Goal: Obtain resource: Obtain resource

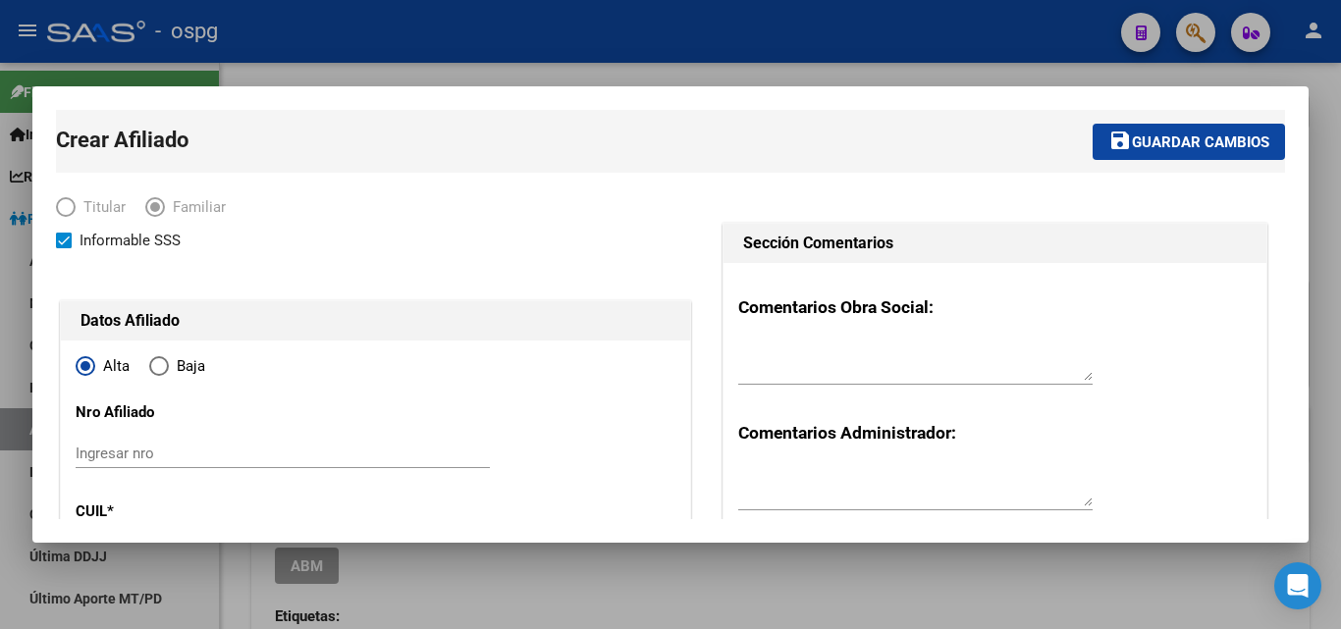
scroll to position [196, 0]
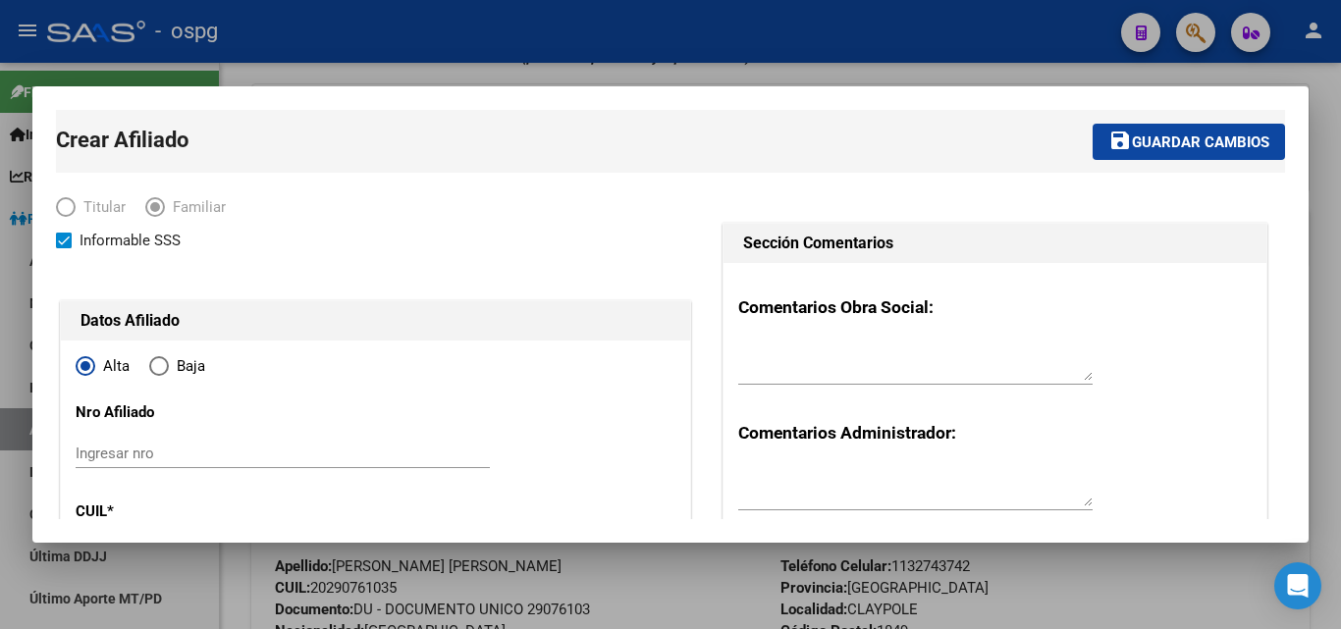
click at [334, 49] on div at bounding box center [670, 314] width 1341 height 629
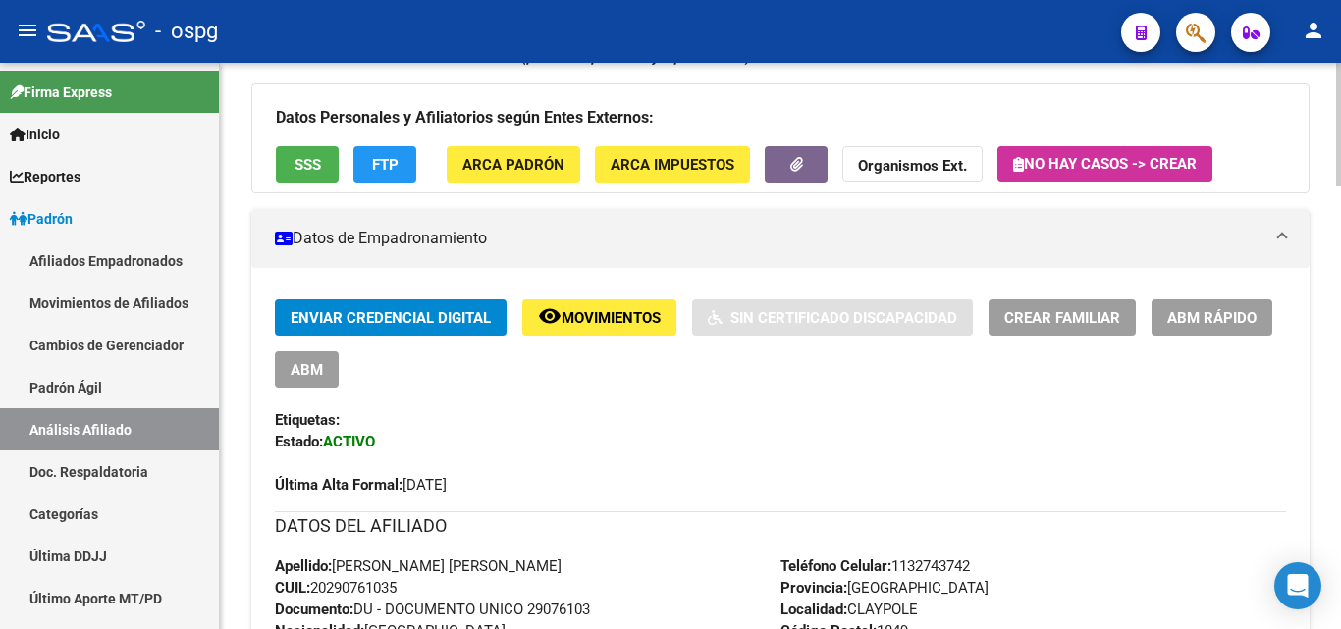
scroll to position [0, 0]
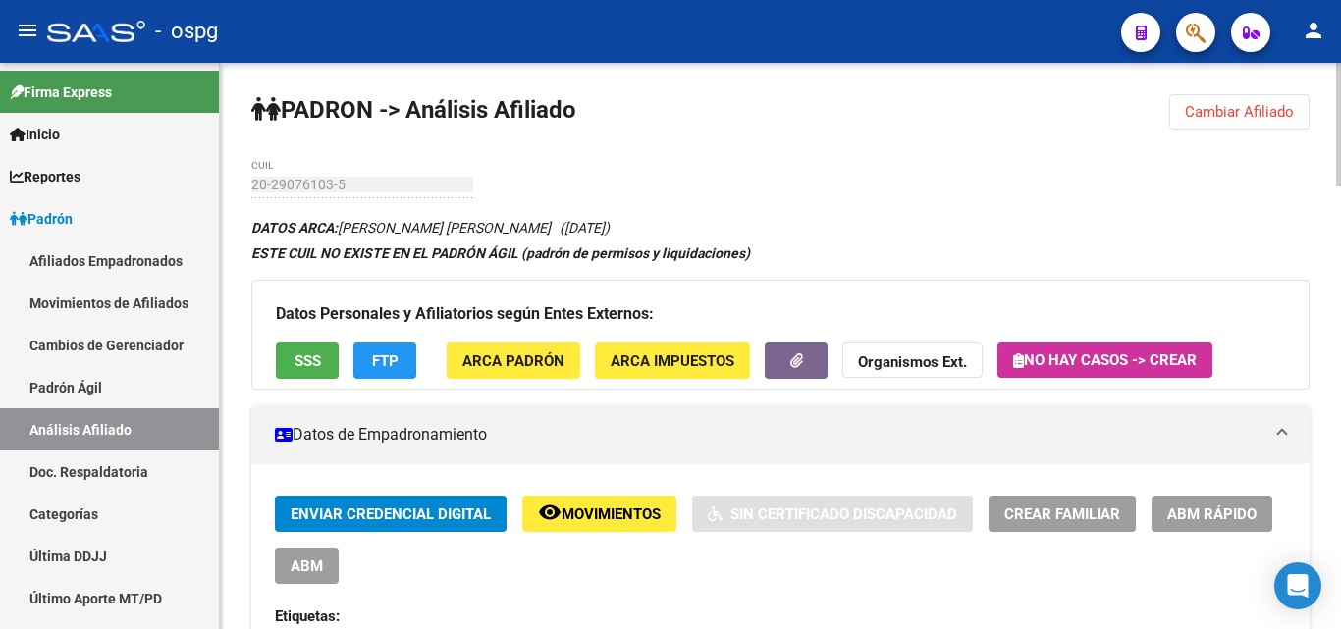
click at [1213, 101] on button "Cambiar Afiliado" at bounding box center [1239, 111] width 140 height 35
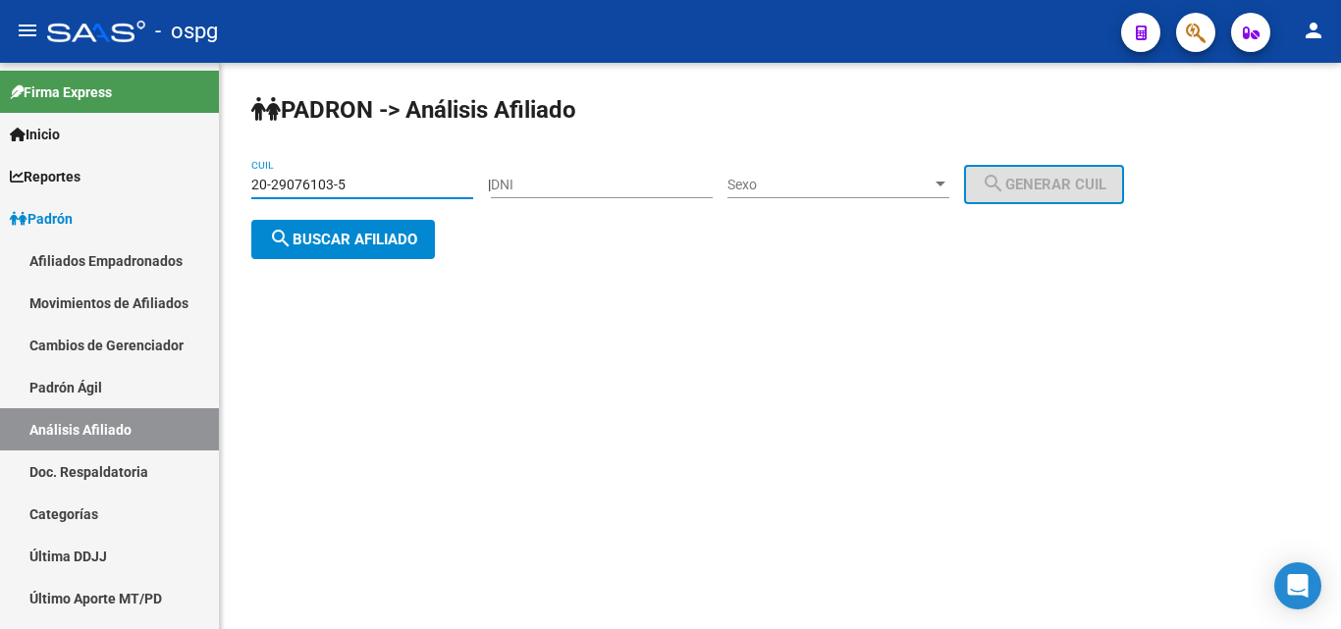
drag, startPoint x: 364, startPoint y: 184, endPoint x: 338, endPoint y: 182, distance: 26.6
click at [338, 182] on input "20-29076103-5" at bounding box center [362, 185] width 222 height 17
type input "52-02907610-3"
drag, startPoint x: 364, startPoint y: 177, endPoint x: 403, endPoint y: 90, distance: 94.9
click at [241, 195] on div "[PERSON_NAME] -> Análisis Afiliado 52-02907610-3 CUIL | DNI Sexo Sexo search Ge…" at bounding box center [780, 192] width 1121 height 259
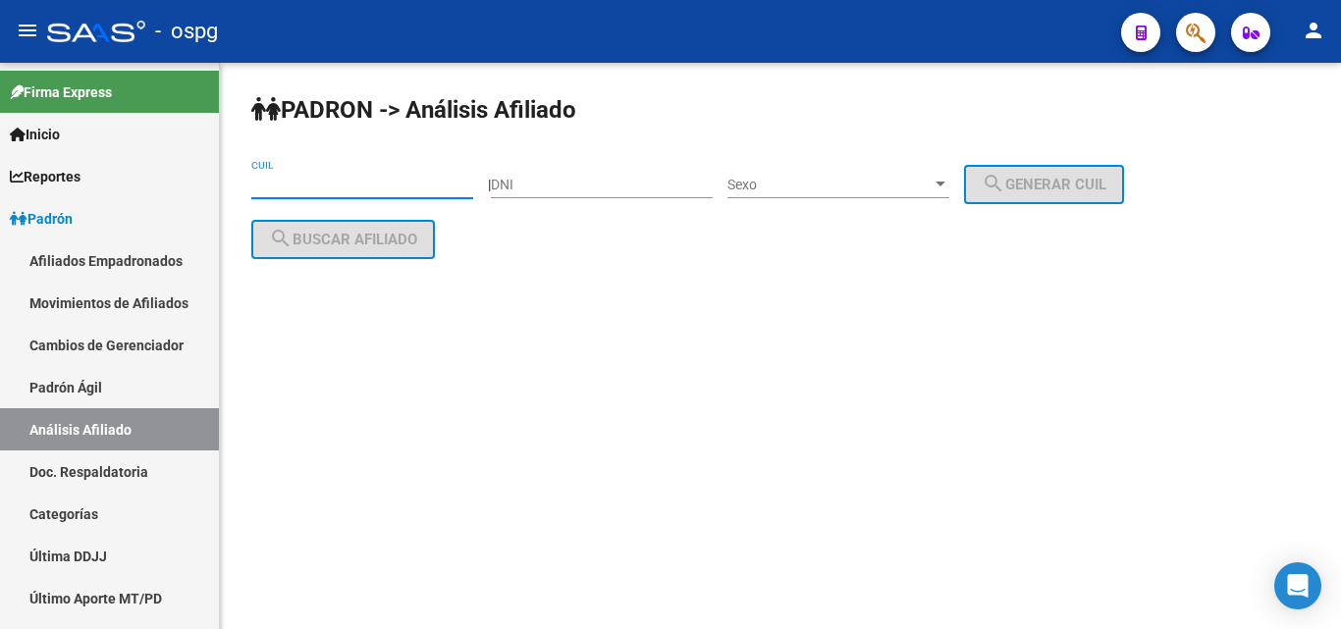
paste input "23-49379933-9"
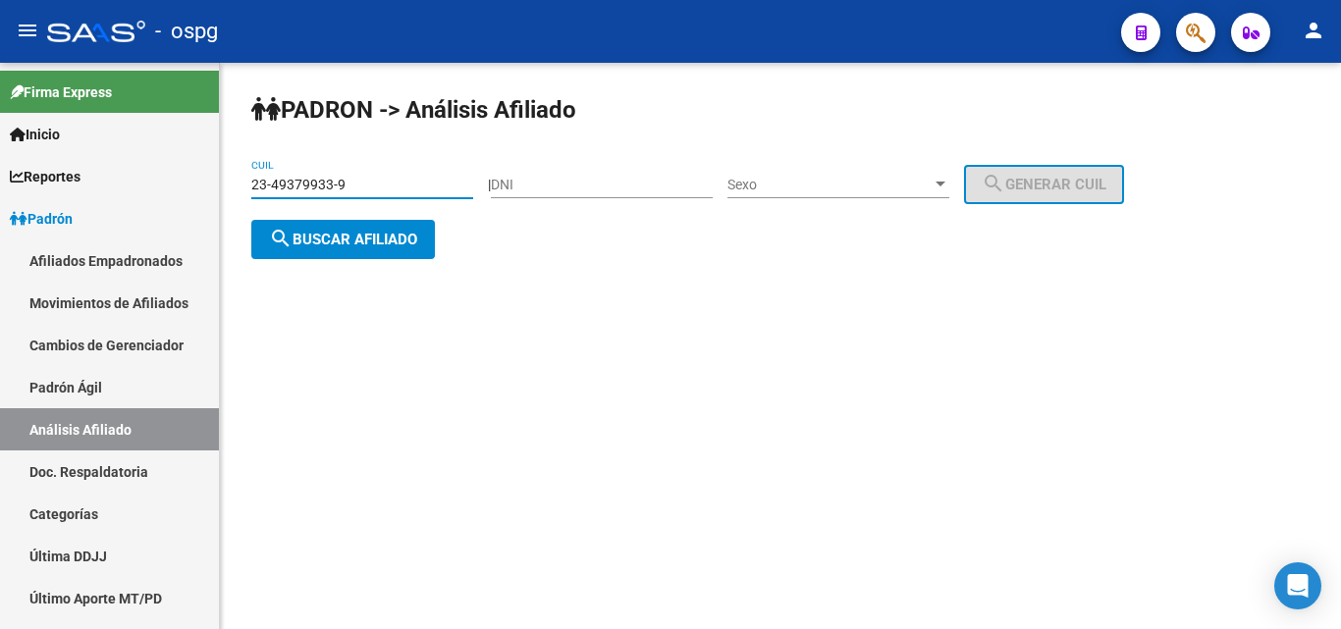
type input "23-49379933-9"
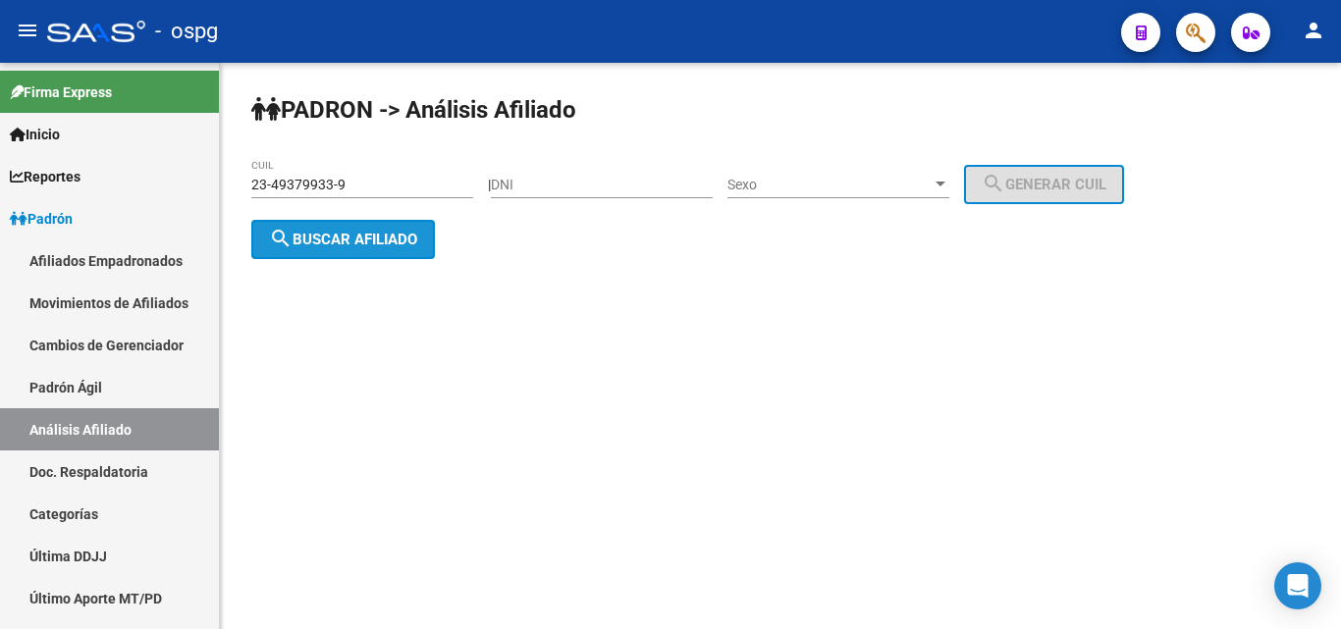
click at [358, 243] on span "search Buscar afiliado" at bounding box center [343, 240] width 148 height 18
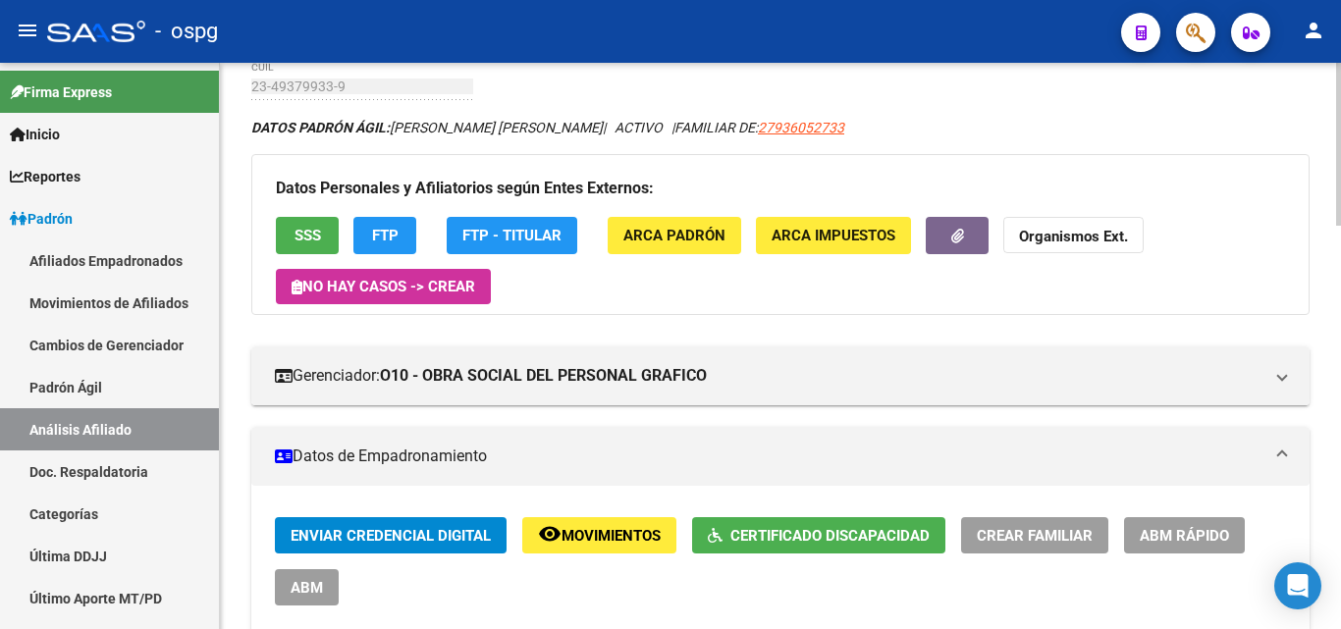
scroll to position [196, 0]
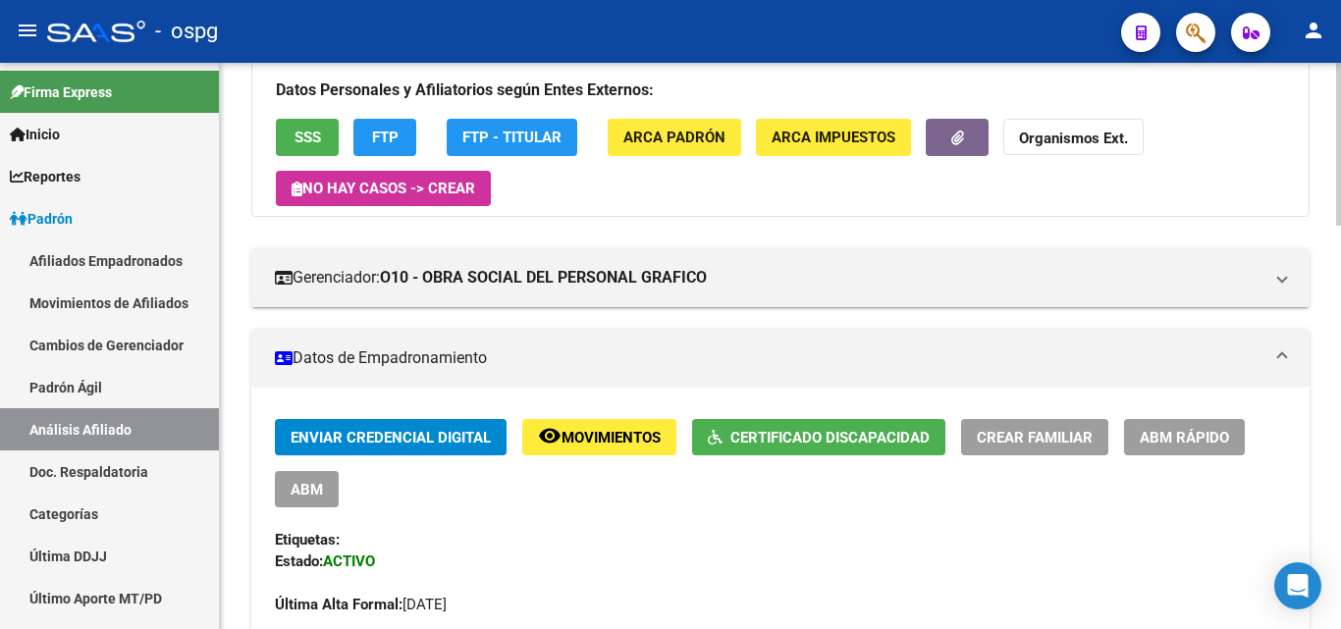
click at [819, 444] on span "Certificado Discapacidad" at bounding box center [829, 438] width 199 height 18
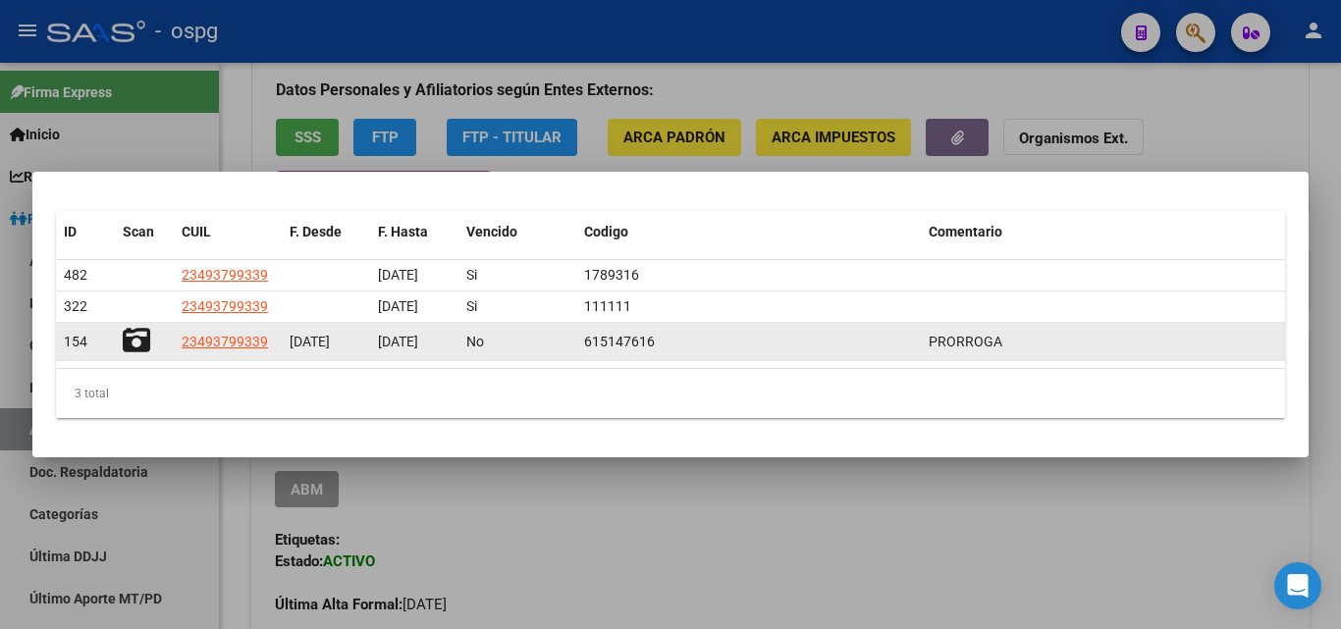
click at [127, 345] on datatable-body-cell at bounding box center [144, 342] width 59 height 38
click at [147, 345] on icon at bounding box center [136, 340] width 27 height 27
click at [151, 336] on div at bounding box center [144, 342] width 43 height 30
click at [141, 336] on icon at bounding box center [136, 340] width 27 height 27
click at [138, 340] on icon at bounding box center [136, 340] width 27 height 27
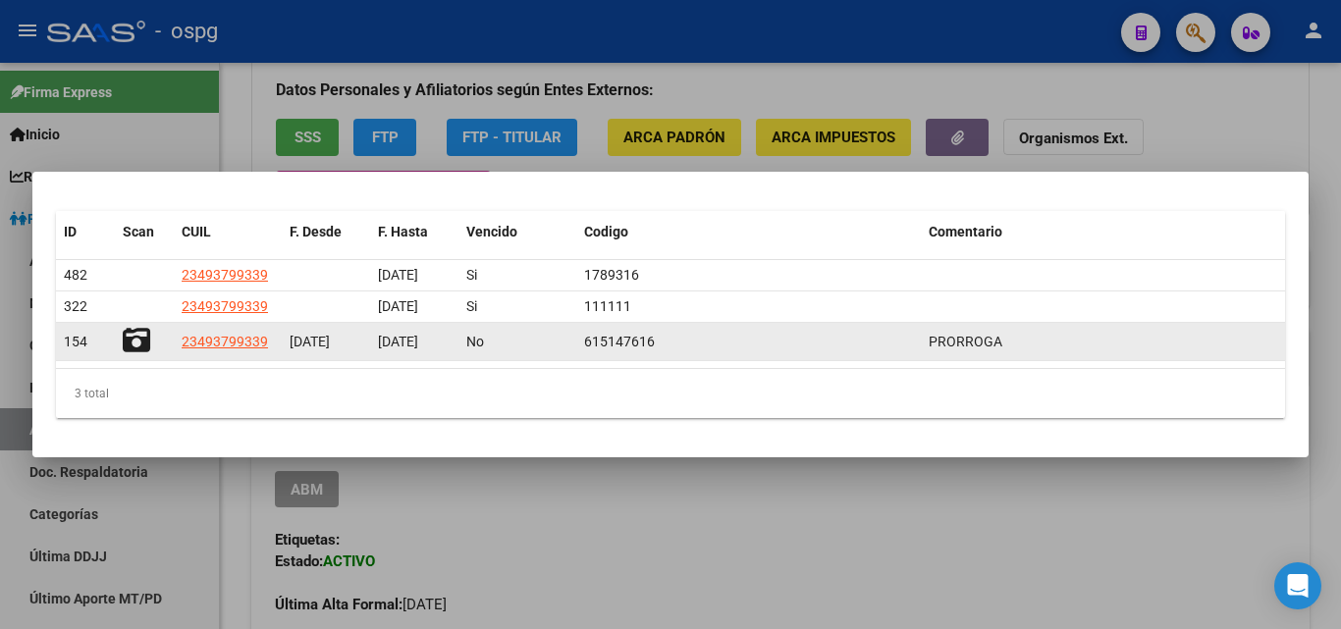
click at [151, 342] on div at bounding box center [144, 342] width 43 height 30
click at [136, 339] on icon at bounding box center [136, 340] width 27 height 27
